Goal: Check status: Check status

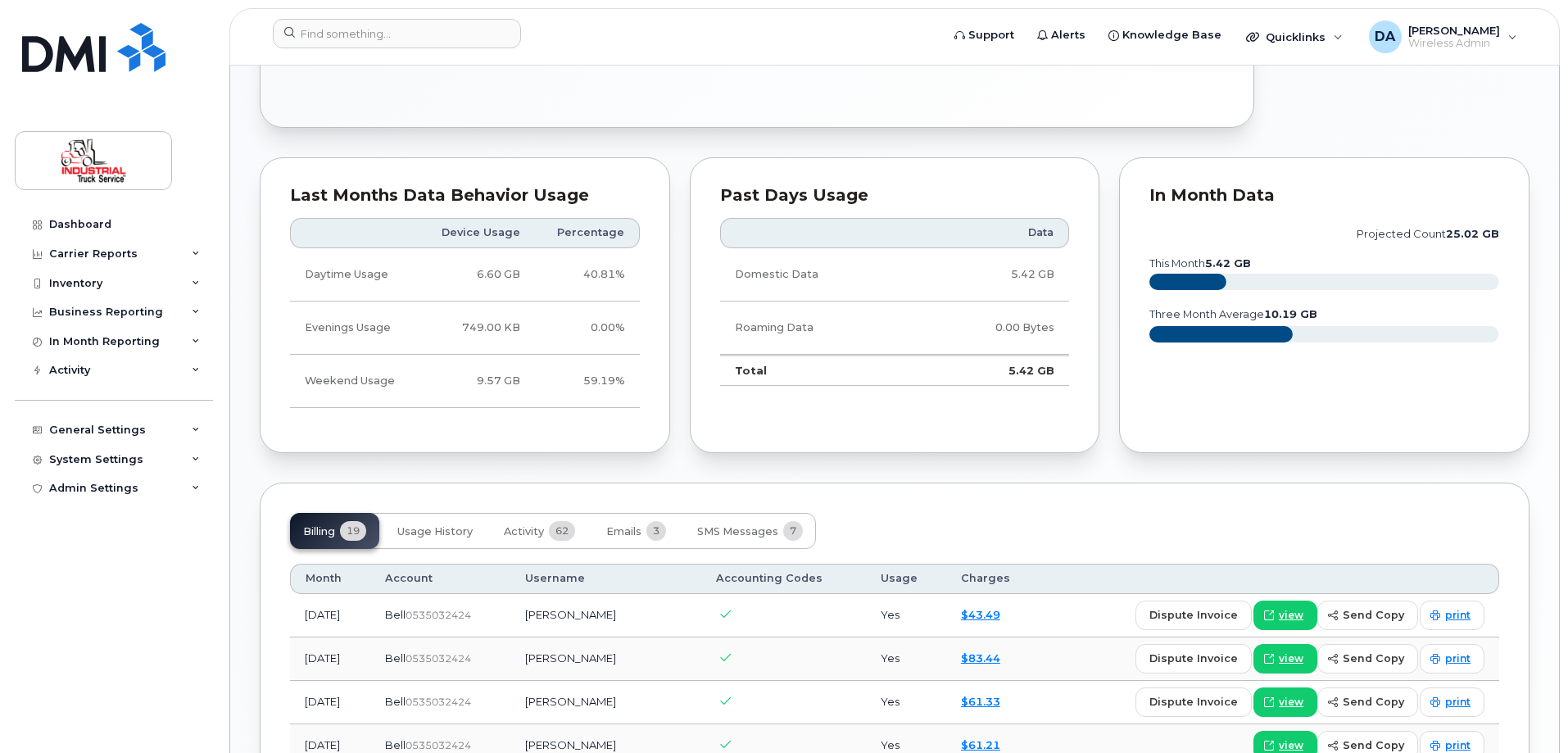
scroll to position [983, 0]
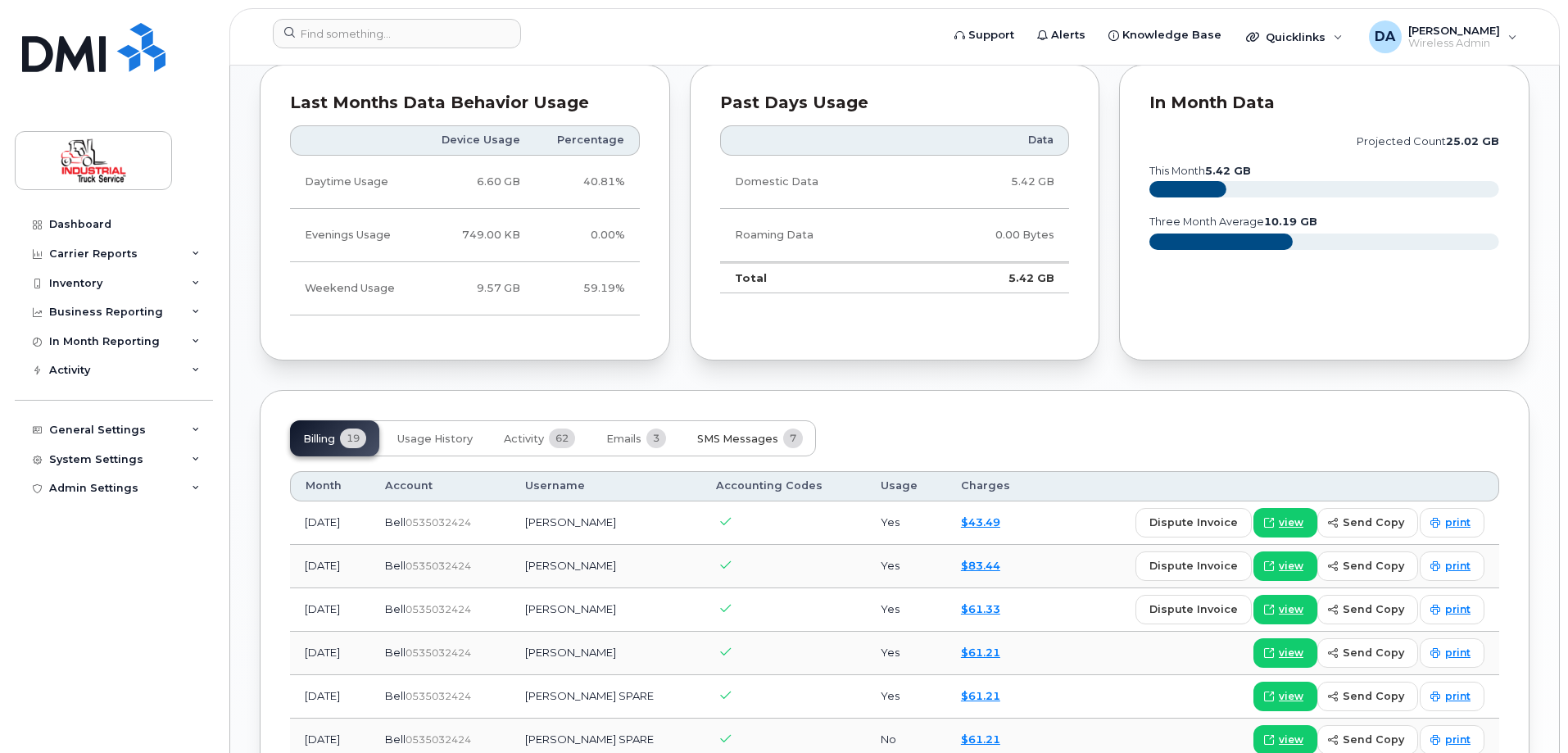
click at [764, 440] on span "SMS Messages" at bounding box center [737, 438] width 81 height 13
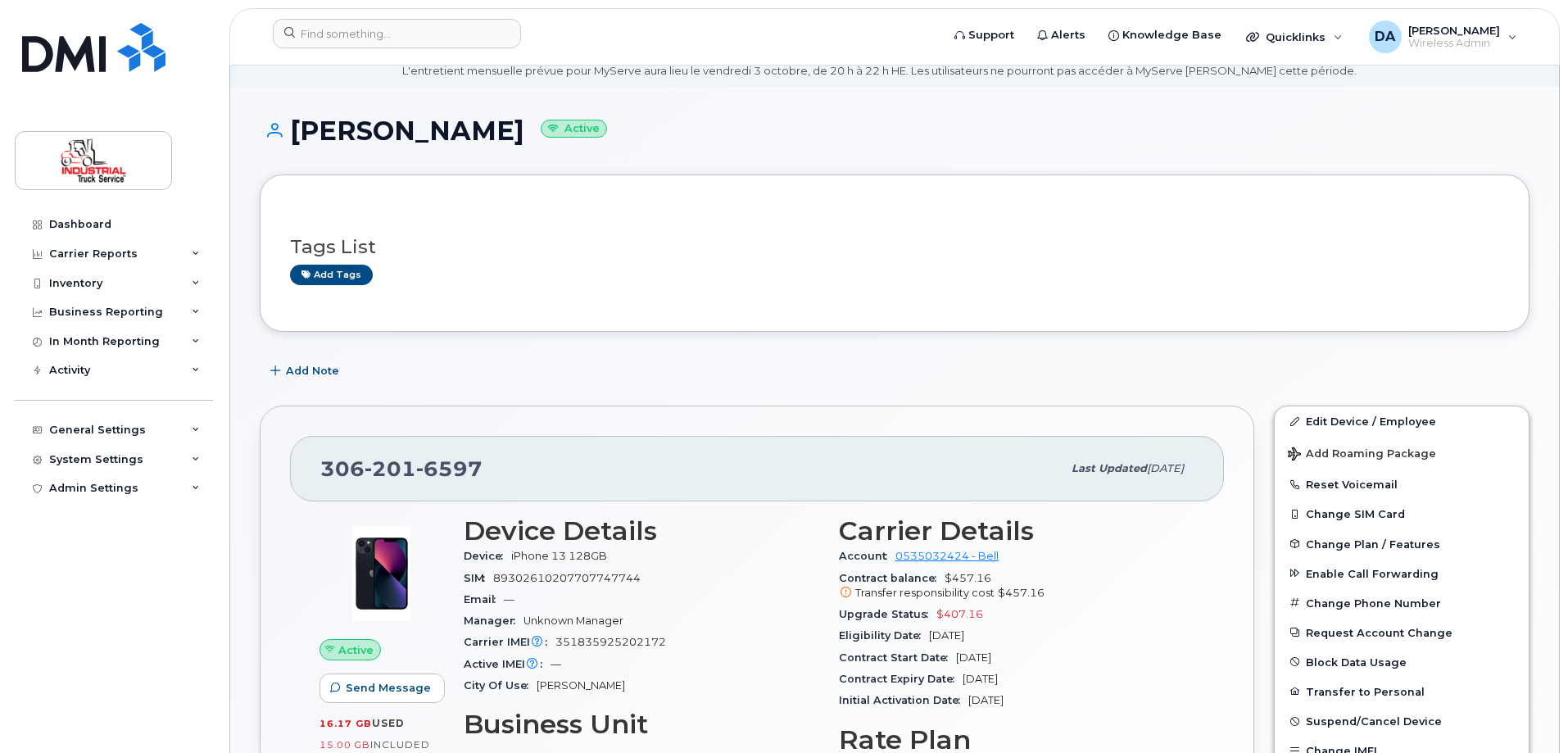
scroll to position [737, 0]
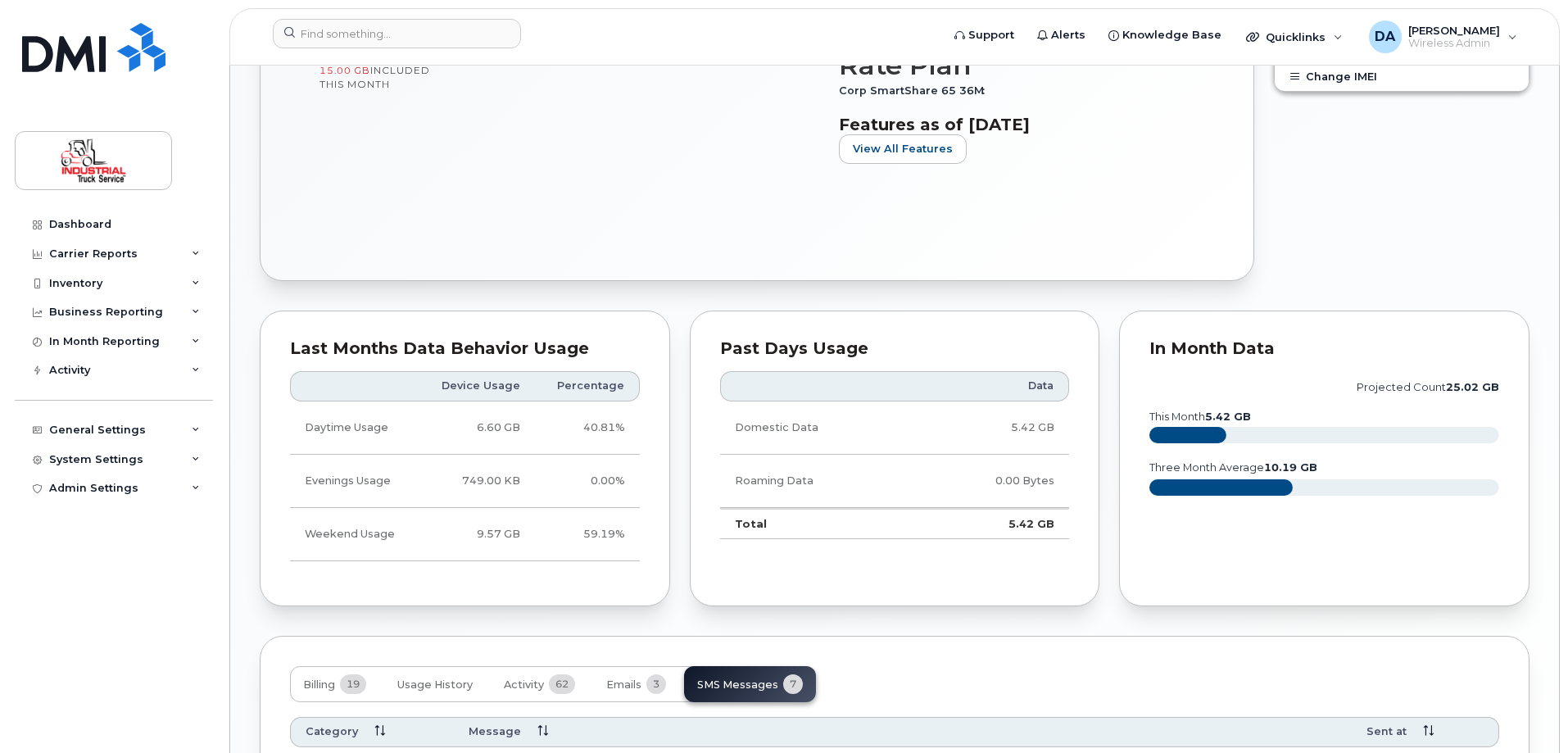
click at [678, 453] on div "Last Months Data Behavior Usage Device Usage Percentage Daytime Usage 6.60 GB 4…" at bounding box center [464, 458] width 430 height 316
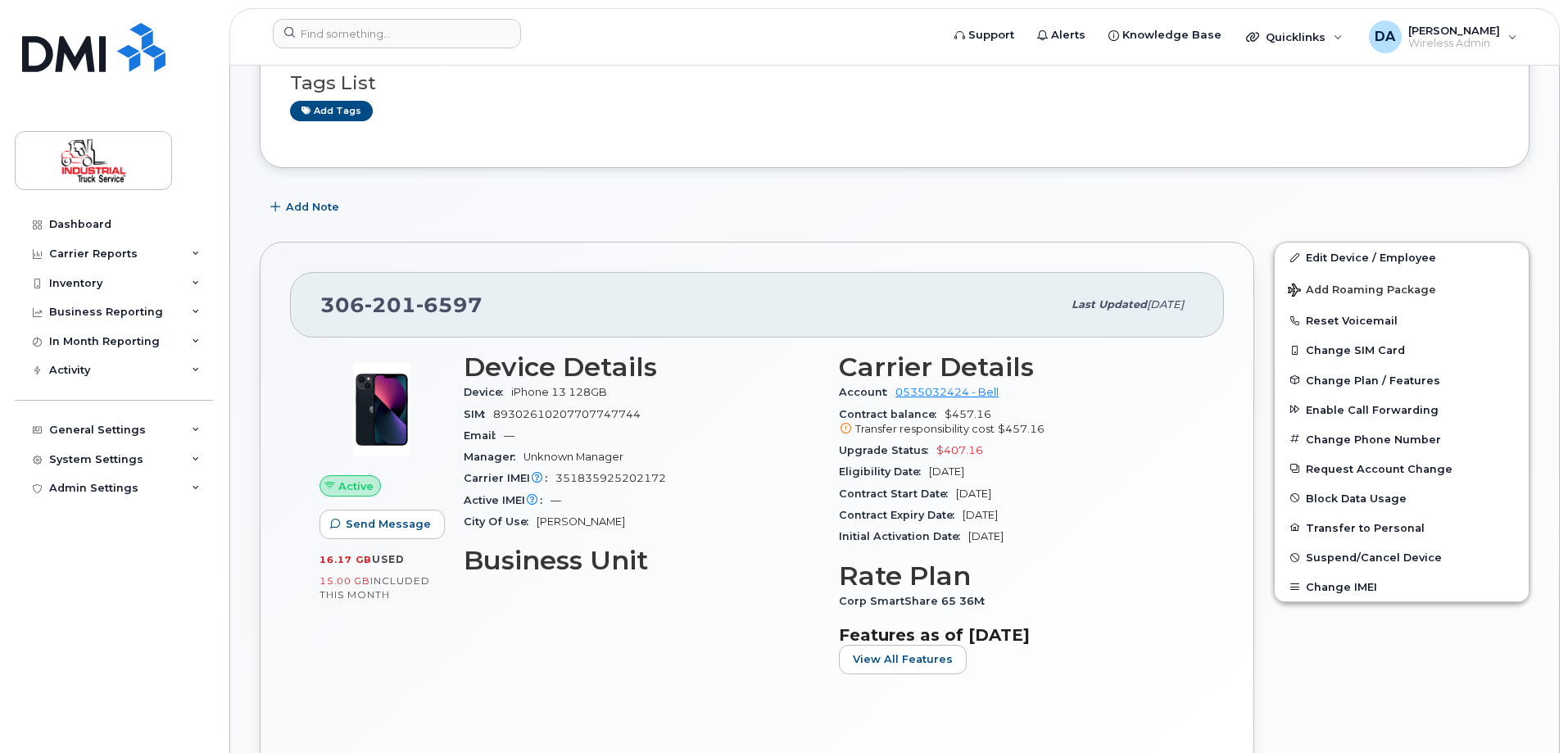
scroll to position [0, 0]
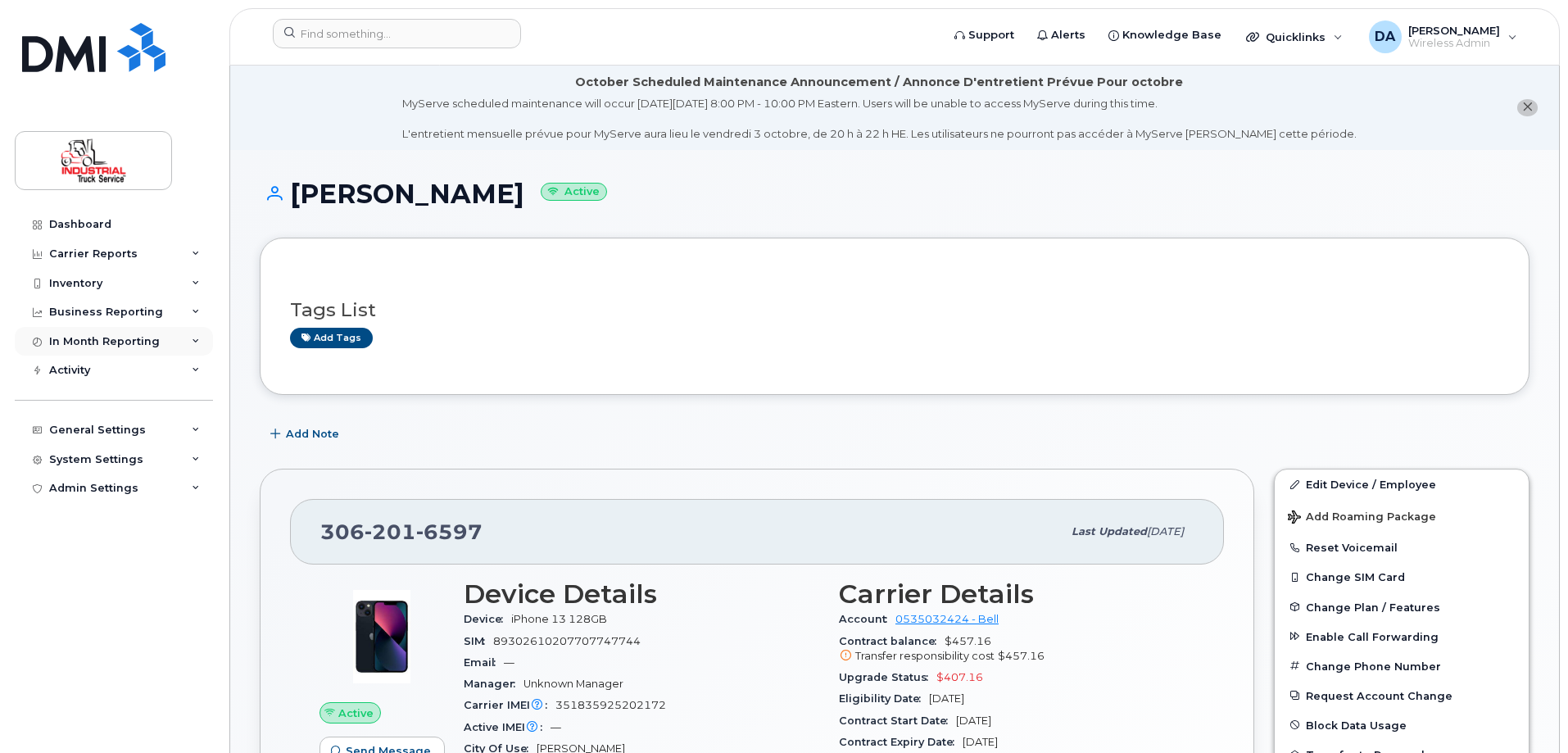
click at [75, 336] on div "In Month Reporting" at bounding box center [103, 341] width 110 height 13
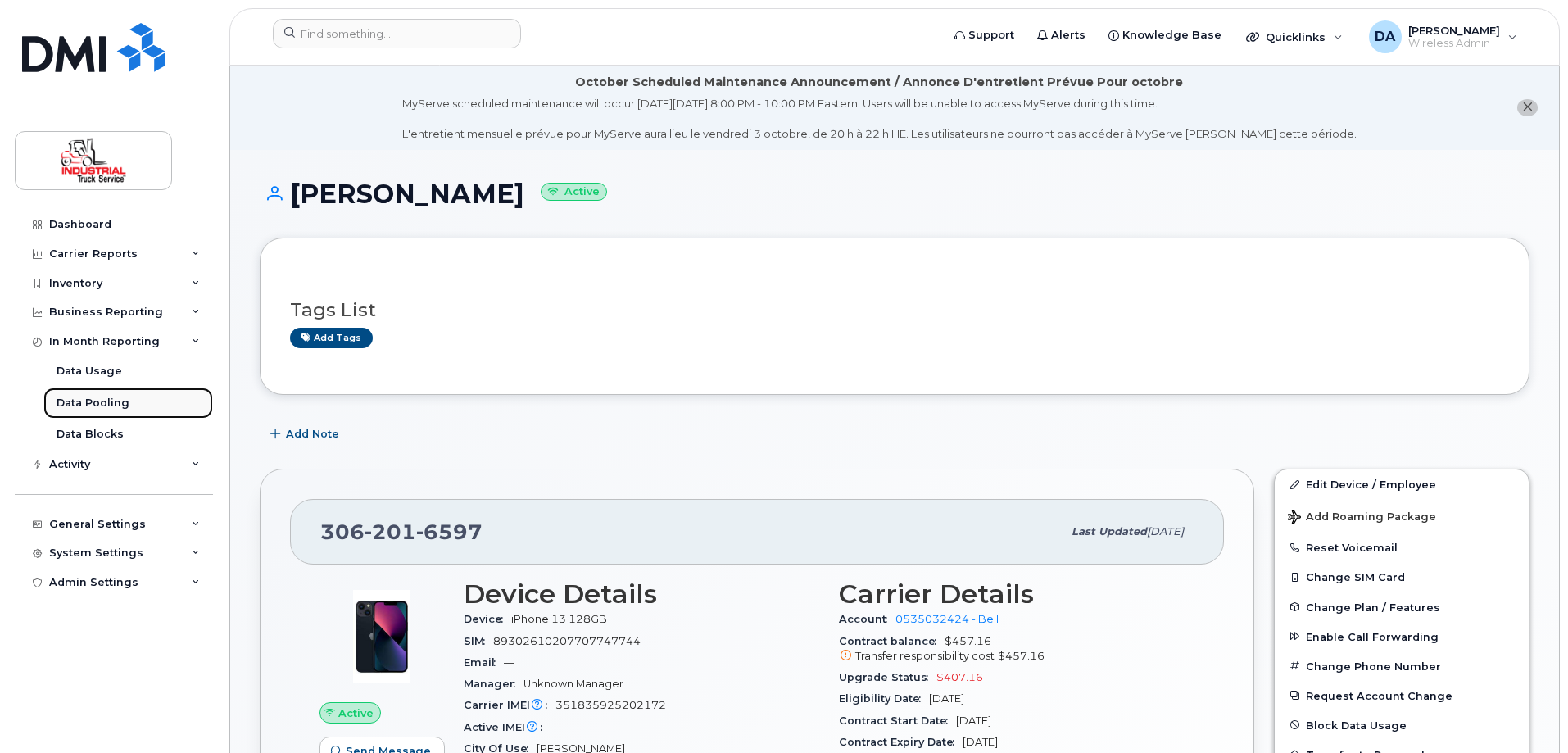
click at [84, 399] on div "Data Pooling" at bounding box center [93, 403] width 73 height 15
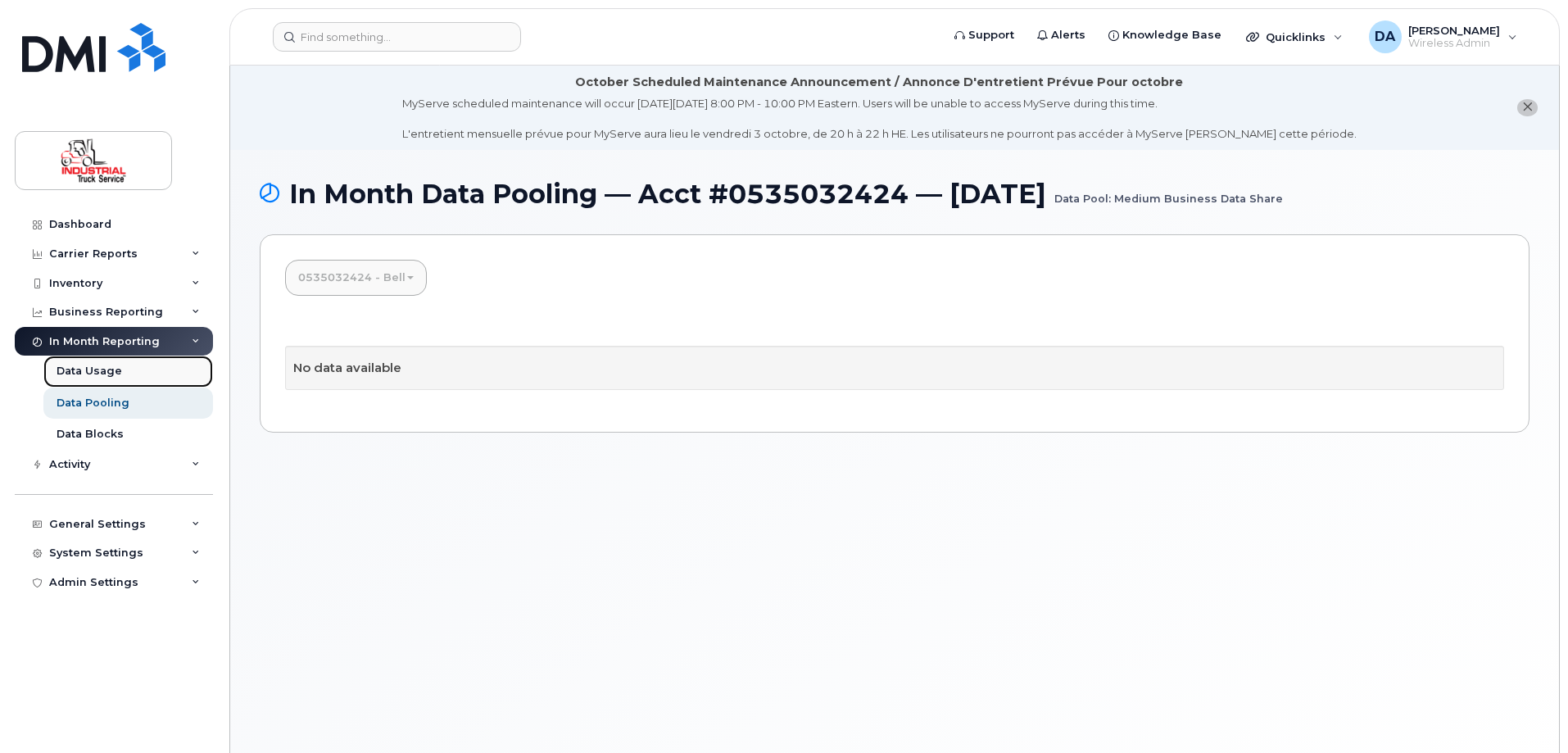
click at [86, 366] on div "Data Usage" at bounding box center [89, 371] width 65 height 15
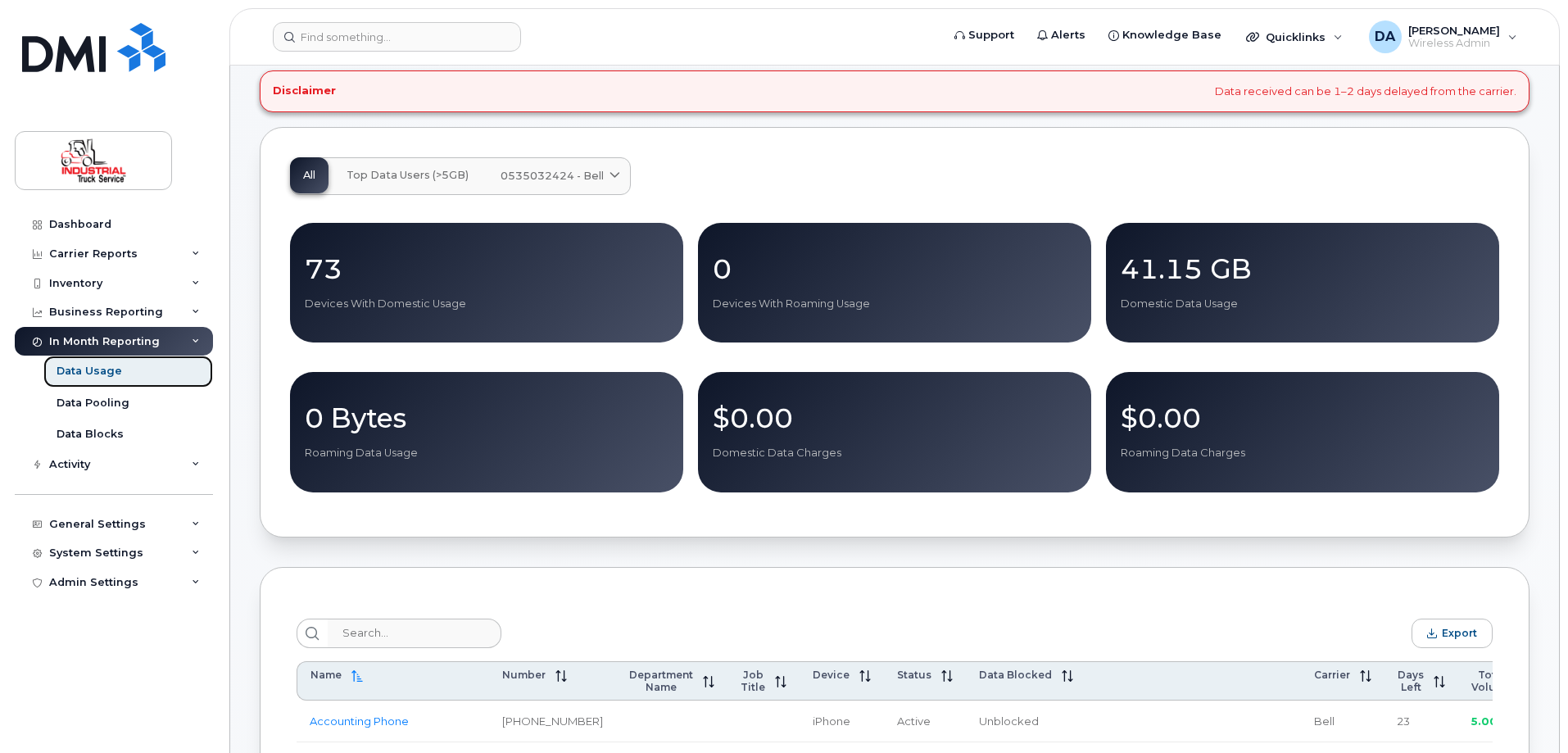
scroll to position [410, 0]
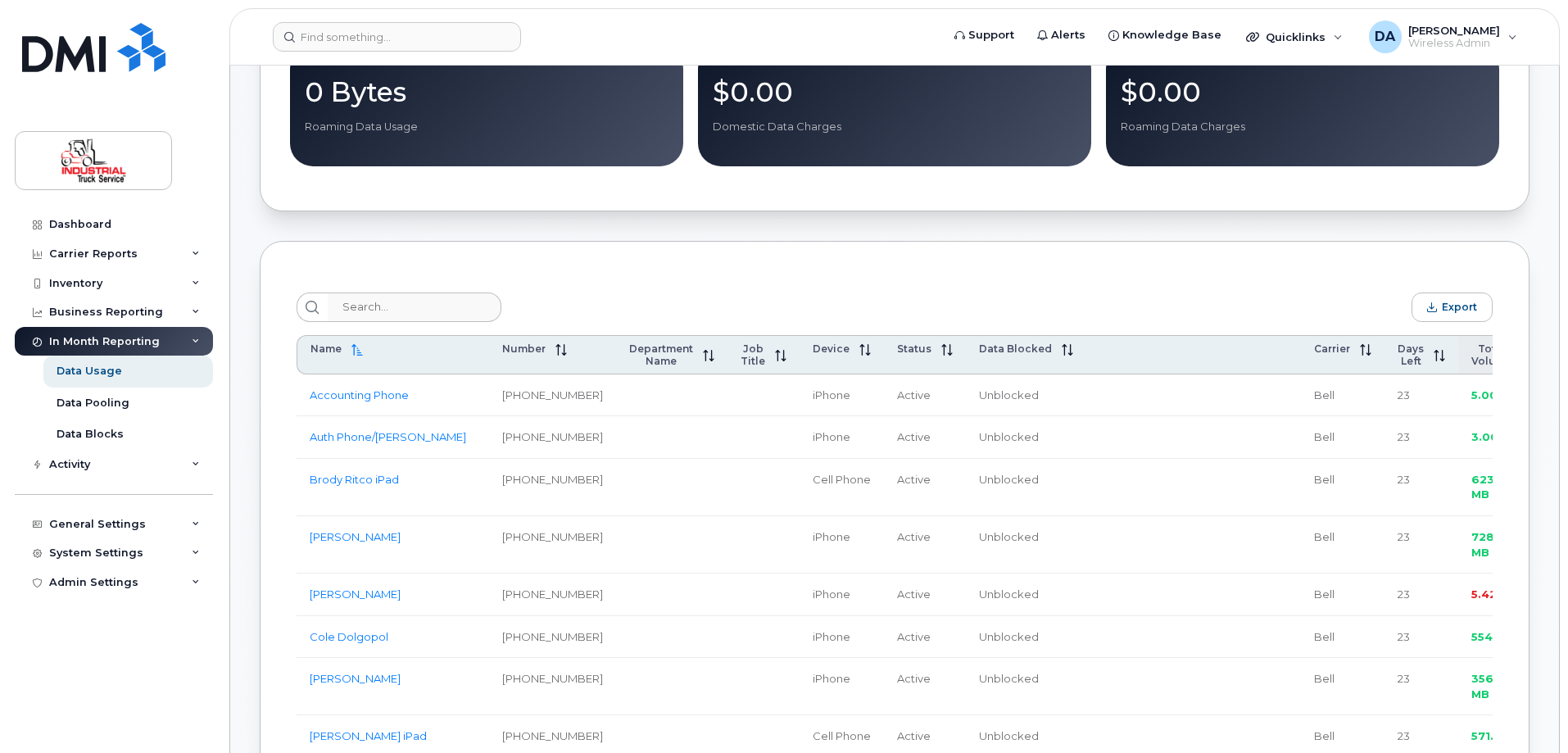
click at [1470, 358] on span "Total Volume" at bounding box center [1491, 354] width 41 height 24
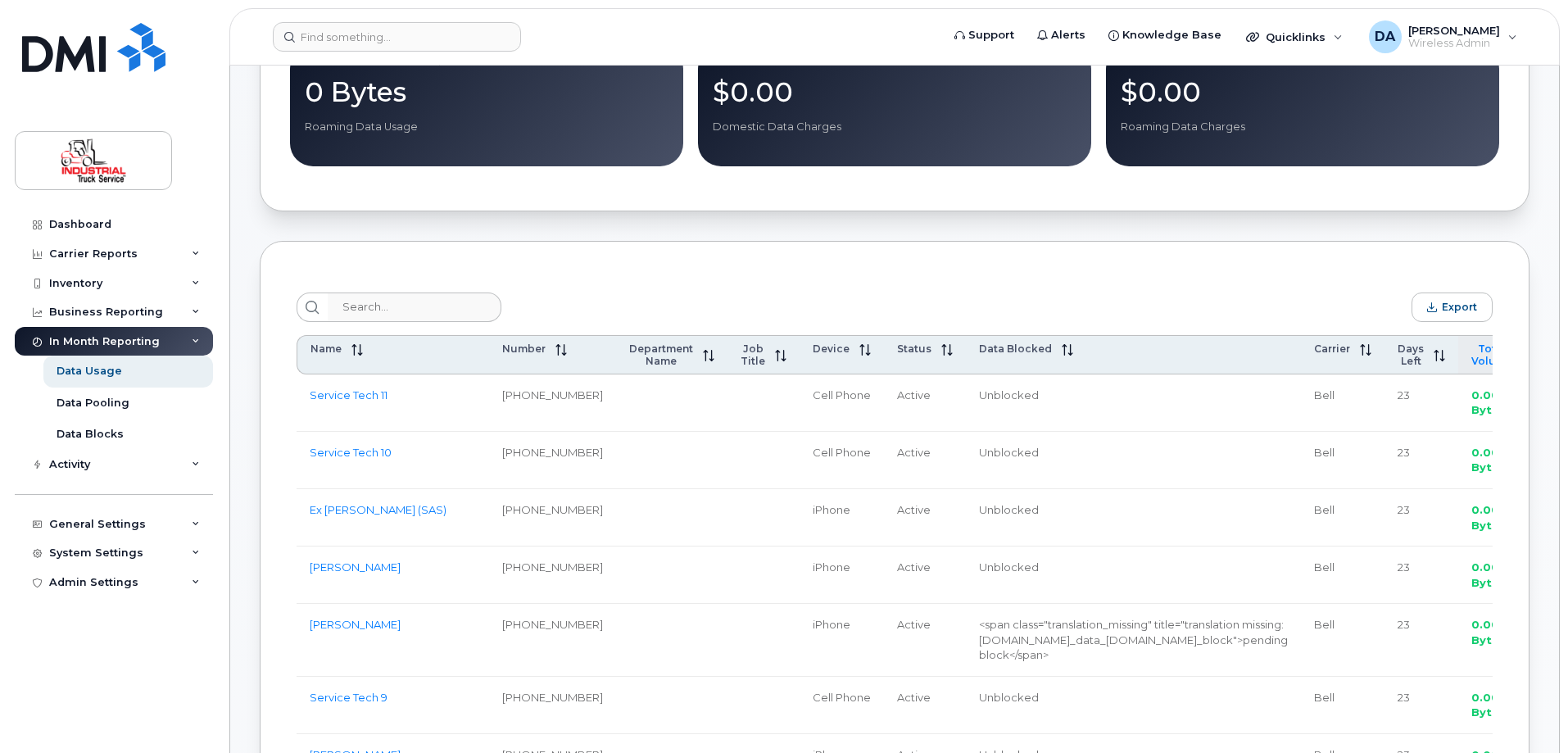
click at [1470, 358] on span "Total Volume" at bounding box center [1491, 354] width 41 height 24
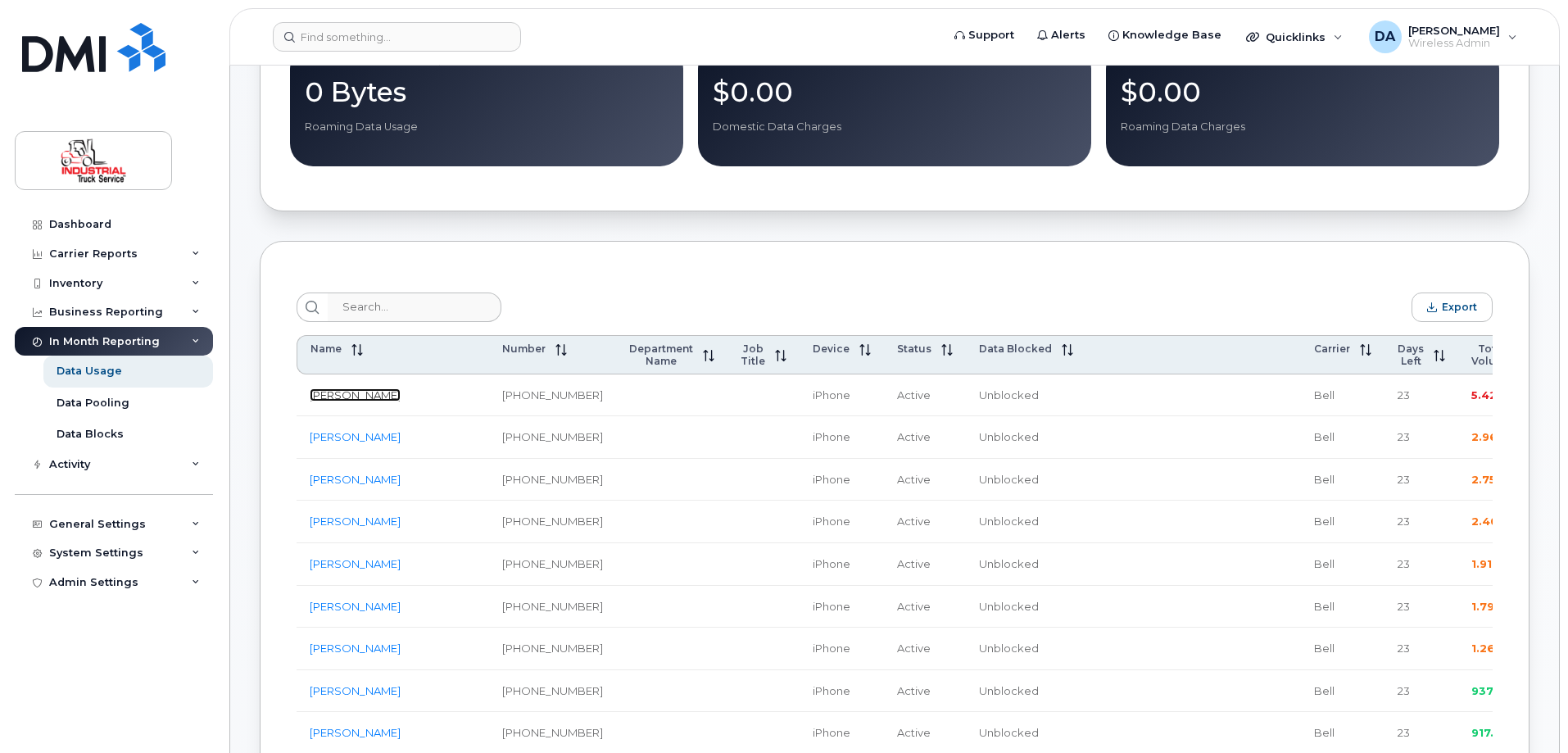
click at [332, 397] on link "[PERSON_NAME]" at bounding box center [354, 394] width 91 height 13
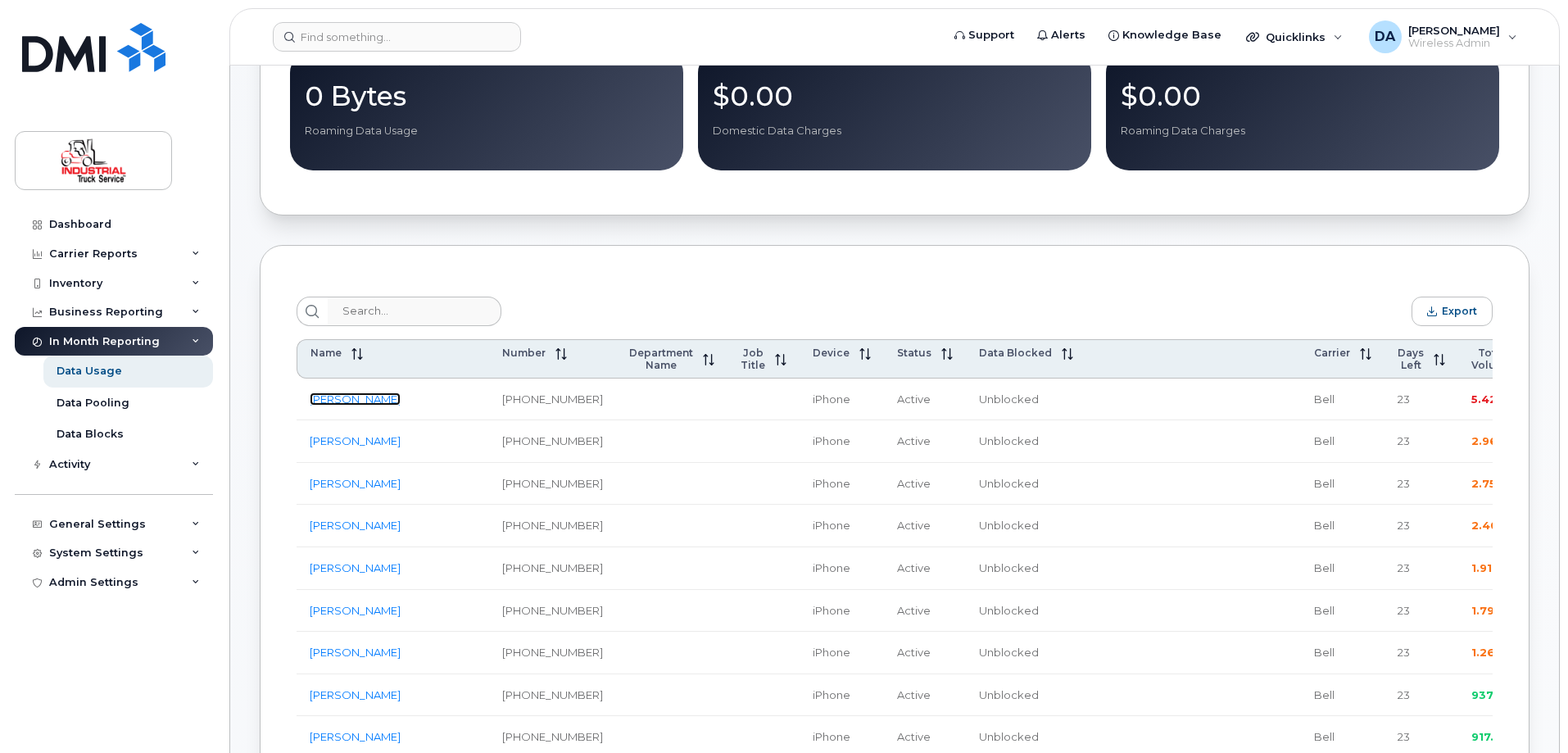
scroll to position [0, 0]
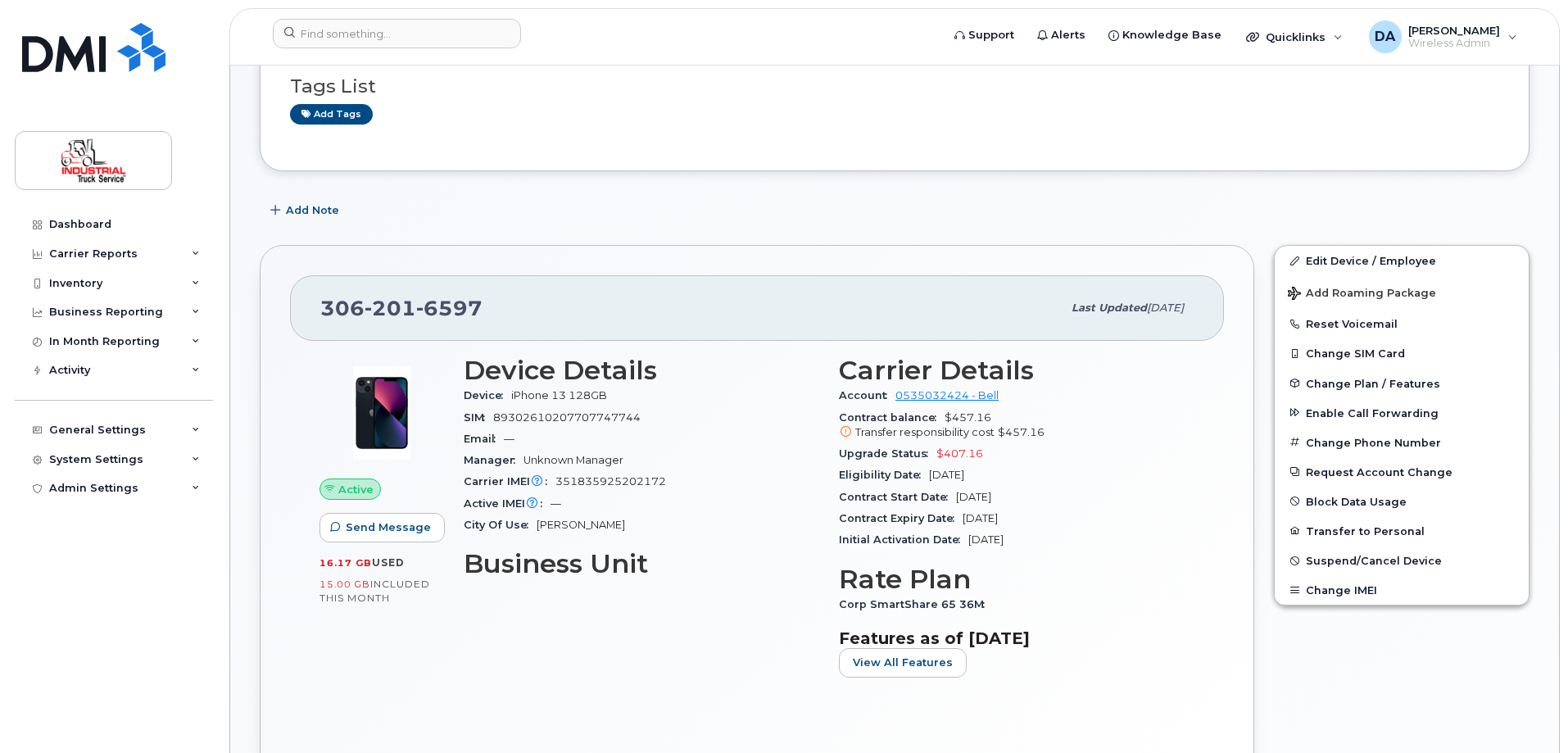
scroll to position [492, 0]
